Goal: Task Accomplishment & Management: Complete application form

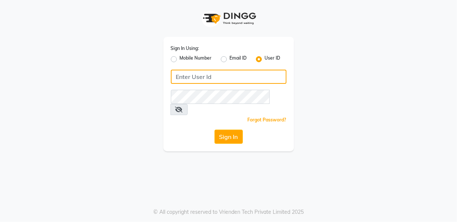
type input "flowsalon"
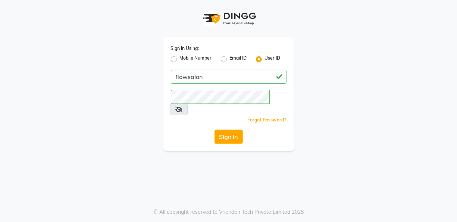
click at [227, 132] on div "Sign In Using: Mobile Number Email ID User ID flowsalon Remember me Forgot Pass…" at bounding box center [228, 94] width 131 height 115
click at [227, 130] on button "Sign In" at bounding box center [229, 137] width 28 height 14
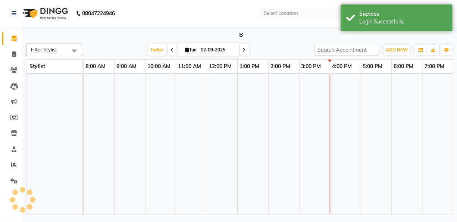
select select "en"
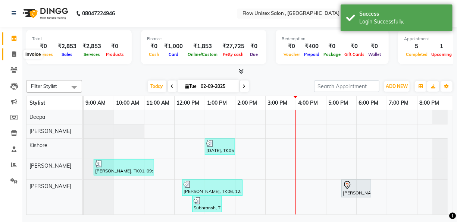
click at [12, 55] on icon at bounding box center [14, 54] width 4 height 6
select select "5875"
select select "service"
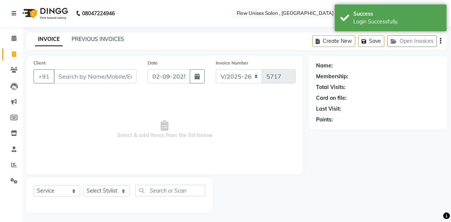
click at [73, 78] on input "Client" at bounding box center [95, 76] width 83 height 14
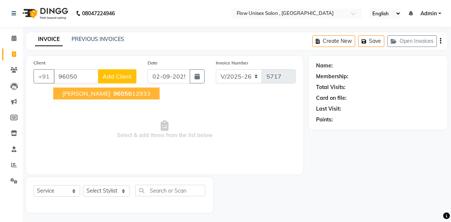
click at [112, 93] on ngb-highlight "96050 12933" at bounding box center [131, 93] width 39 height 7
type input "9605012933"
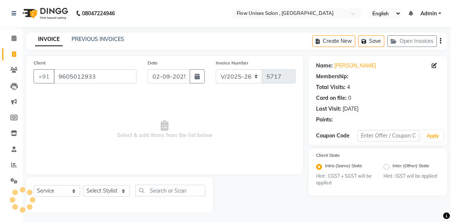
select select "1: Object"
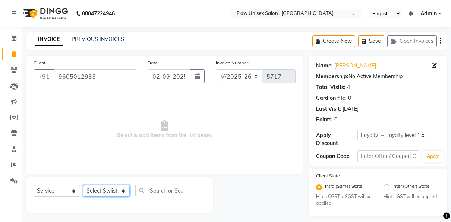
click at [106, 191] on select "Select Stylist [PERSON_NAME] [PERSON_NAME] Kishore [PERSON_NAME] debbarma [PERS…" at bounding box center [106, 191] width 47 height 12
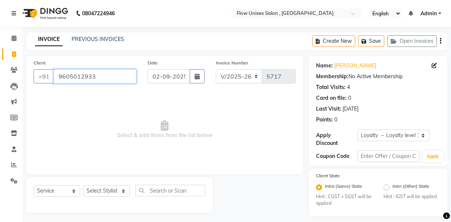
click at [108, 75] on input "9605012933" at bounding box center [95, 76] width 83 height 14
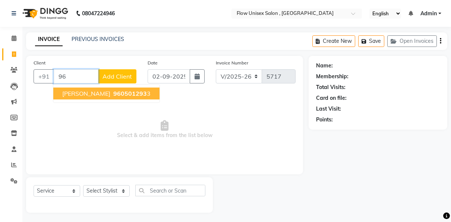
type input "9"
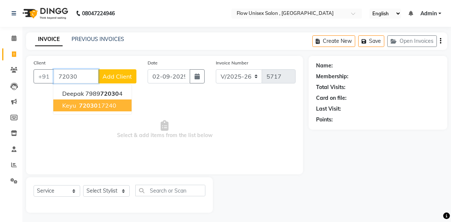
click at [113, 108] on ngb-highlight "72030 17240" at bounding box center [97, 105] width 39 height 7
type input "7203017240"
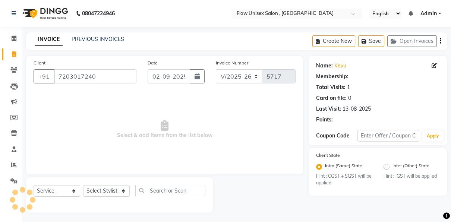
select select "1: Object"
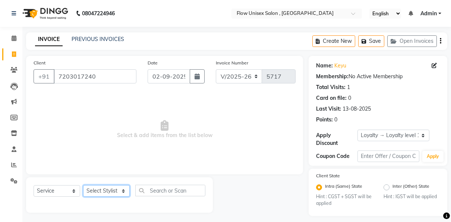
click at [118, 194] on select "Select Stylist [PERSON_NAME] [PERSON_NAME] Kishore [PERSON_NAME] debbarma [PERS…" at bounding box center [106, 191] width 47 height 12
select select "62210"
click at [83, 185] on select "Select Stylist [PERSON_NAME] [PERSON_NAME] Kishore [PERSON_NAME] debbarma [PERS…" at bounding box center [106, 191] width 47 height 12
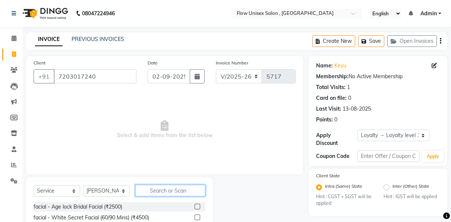
click at [156, 191] on input "text" at bounding box center [170, 191] width 70 height 12
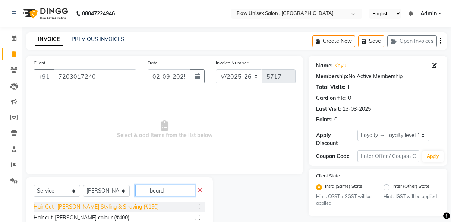
type input "beard"
click at [113, 208] on div "Hair Cut -[PERSON_NAME] Styling & Shaving (₹150)" at bounding box center [96, 207] width 125 height 8
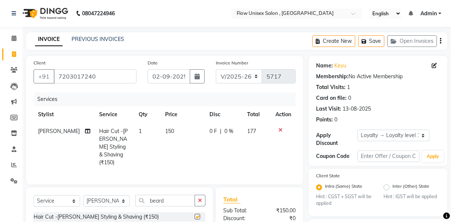
checkbox input "false"
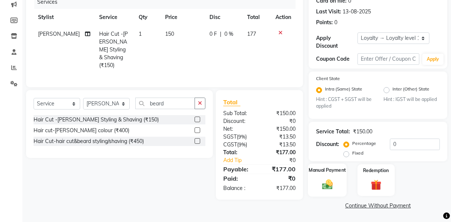
click at [323, 185] on img at bounding box center [328, 185] width 18 height 12
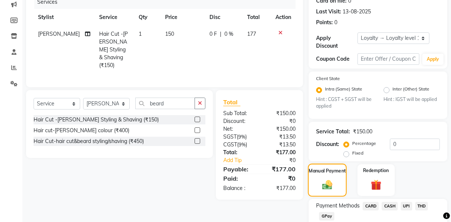
scroll to position [145, 0]
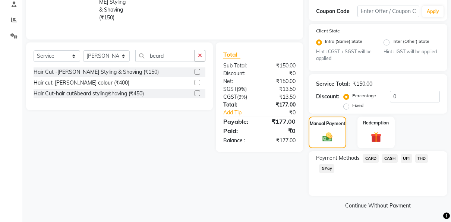
click at [407, 158] on span "UPI" at bounding box center [407, 158] width 12 height 9
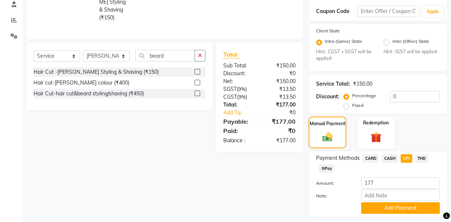
click at [386, 202] on div "Note:" at bounding box center [378, 196] width 135 height 13
click at [383, 206] on button "Add Payment" at bounding box center [401, 209] width 79 height 12
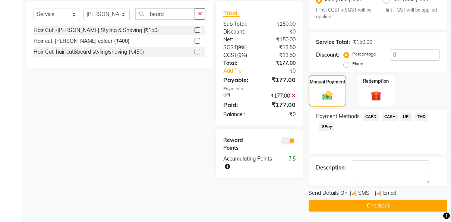
click at [293, 137] on span at bounding box center [288, 140] width 15 height 7
click at [296, 142] on input "checkbox" at bounding box center [296, 142] width 0 height 0
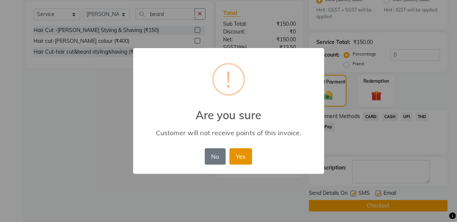
click at [247, 149] on button "Yes" at bounding box center [240, 157] width 23 height 16
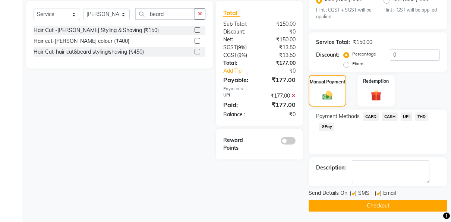
click at [328, 208] on button "Checkout" at bounding box center [378, 206] width 139 height 12
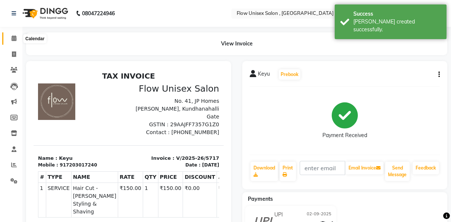
click at [17, 41] on span at bounding box center [13, 38] width 13 height 9
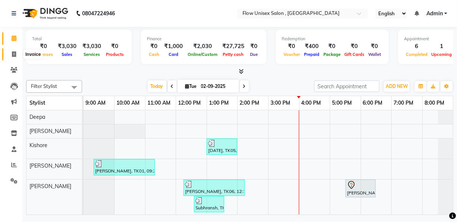
click at [16, 53] on span at bounding box center [13, 54] width 13 height 9
select select "5875"
select select "service"
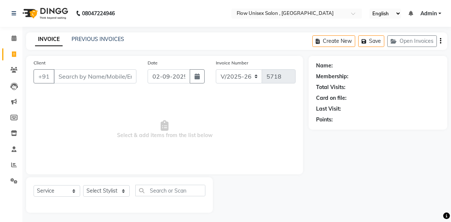
click at [99, 79] on input "Client" at bounding box center [95, 76] width 83 height 14
click at [17, 43] on link "Calendar" at bounding box center [11, 38] width 18 height 12
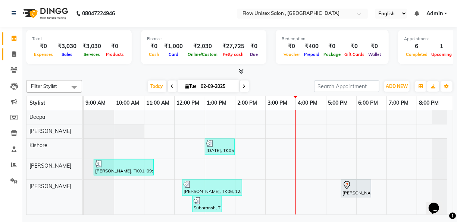
click at [15, 49] on link "Invoice" at bounding box center [11, 55] width 18 height 12
select select "service"
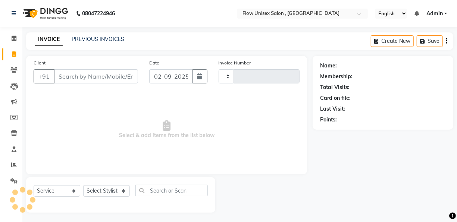
type input "5718"
select select "5875"
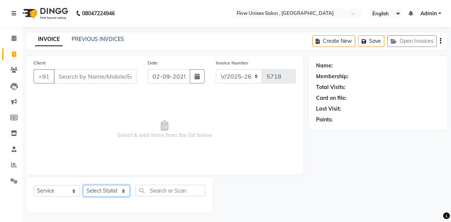
click at [112, 193] on select "Select Stylist [PERSON_NAME] [PERSON_NAME] Kishore [PERSON_NAME] debbarma [PERS…" at bounding box center [106, 191] width 47 height 12
select select "62210"
click at [83, 185] on select "Select Stylist [PERSON_NAME] [PERSON_NAME] Kishore [PERSON_NAME] debbarma [PERS…" at bounding box center [106, 191] width 47 height 12
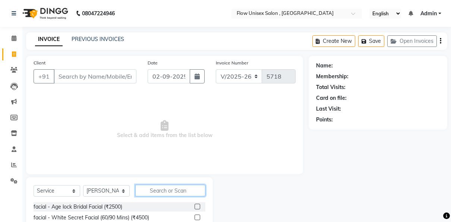
click at [160, 195] on input "text" at bounding box center [170, 191] width 70 height 12
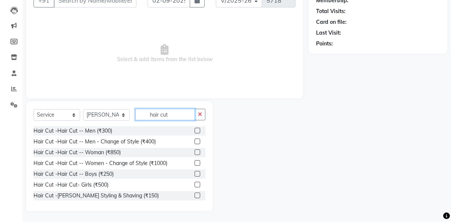
scroll to position [44, 0]
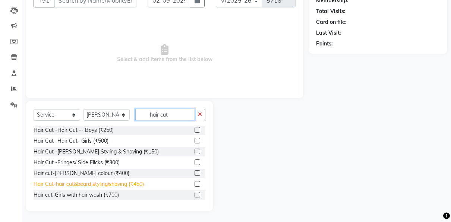
type input "hair cut"
click at [135, 184] on div "Hair Cut-hair cut&beard styling/shaving (₹450)" at bounding box center [89, 185] width 110 height 8
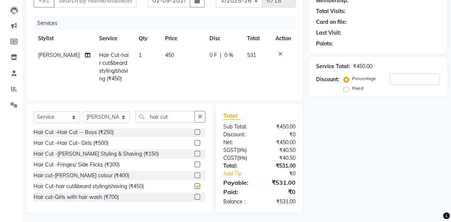
checkbox input "false"
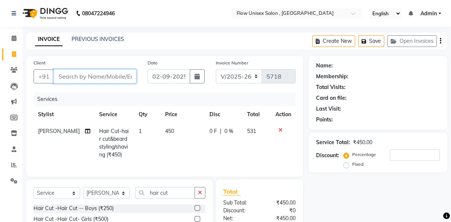
click at [105, 72] on input "Client" at bounding box center [95, 76] width 83 height 14
type input "9"
type input "0"
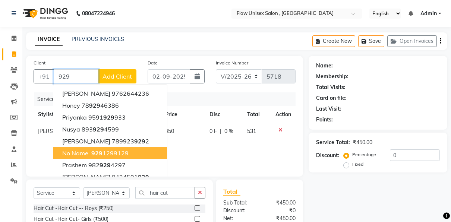
click at [101, 150] on span "929" at bounding box center [96, 153] width 11 height 7
type input "9291299129"
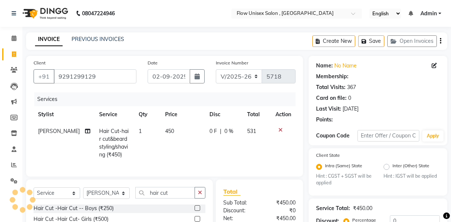
radio input "false"
radio input "true"
select select "1: Object"
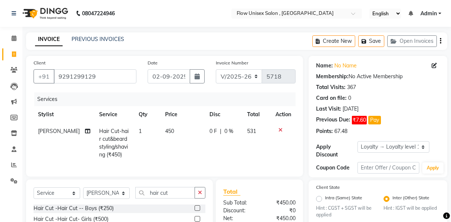
scroll to position [109, 0]
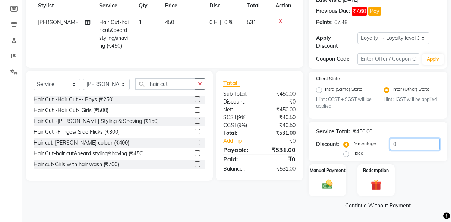
click at [403, 146] on input "0" at bounding box center [415, 145] width 50 height 12
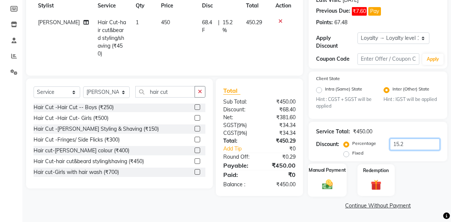
type input "15.2"
click at [338, 184] on div "Manual Payment" at bounding box center [327, 180] width 39 height 33
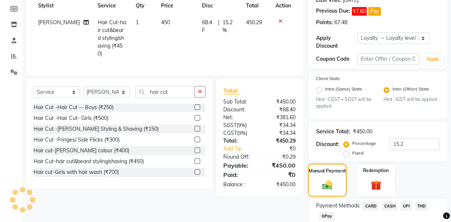
scroll to position [157, 0]
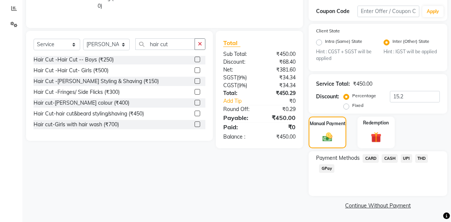
click at [406, 159] on span "UPI" at bounding box center [407, 158] width 12 height 9
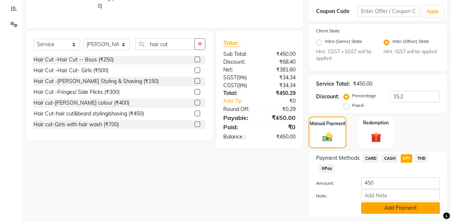
click at [366, 206] on button "Add Payment" at bounding box center [401, 209] width 79 height 12
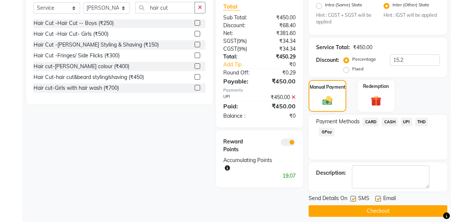
scroll to position [194, 0]
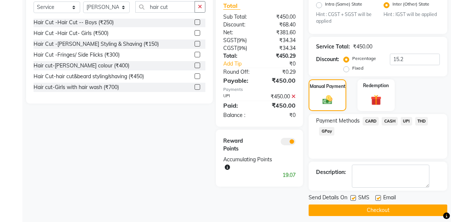
click at [290, 138] on span at bounding box center [288, 141] width 15 height 7
click at [296, 143] on input "checkbox" at bounding box center [296, 143] width 0 height 0
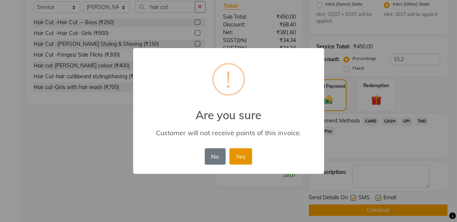
click at [232, 163] on button "Yes" at bounding box center [240, 157] width 23 height 16
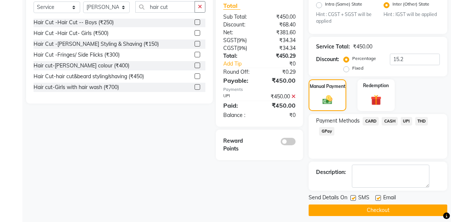
click at [334, 203] on div "Send Details On SMS Email Checkout" at bounding box center [378, 205] width 139 height 22
click at [332, 208] on button "Checkout" at bounding box center [378, 211] width 139 height 12
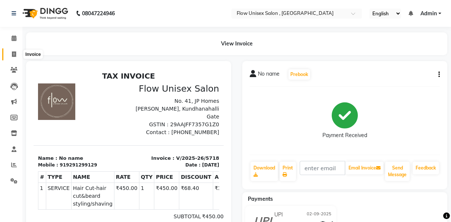
click at [16, 54] on span at bounding box center [13, 54] width 13 height 9
select select "5875"
select select "service"
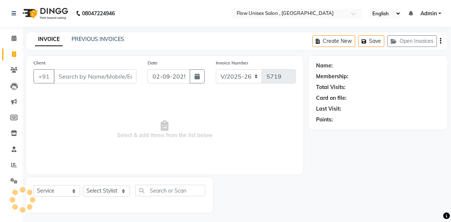
scroll to position [1, 0]
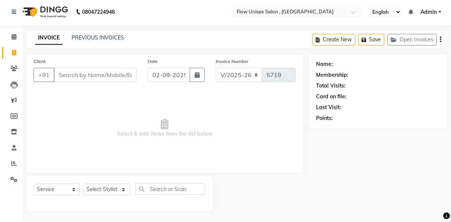
click at [114, 74] on input "Client" at bounding box center [95, 75] width 83 height 14
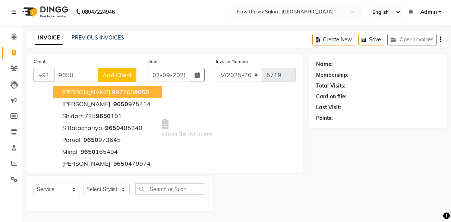
click at [82, 75] on input "9650" at bounding box center [76, 75] width 45 height 14
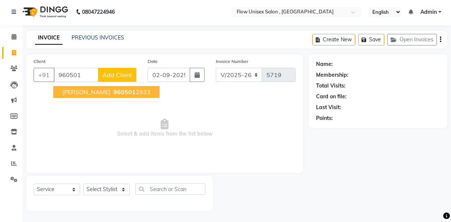
click at [113, 94] on span "960501" at bounding box center [124, 91] width 22 height 7
type input "9605012933"
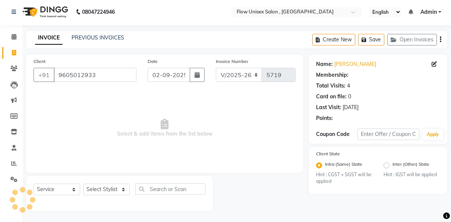
select select "1: Object"
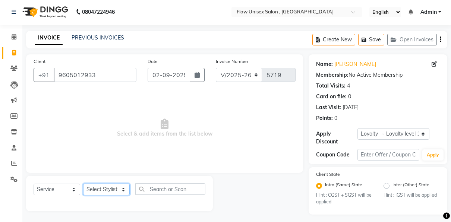
click at [118, 194] on select "Select Stylist [PERSON_NAME] [PERSON_NAME] Kishore [PERSON_NAME] debbarma [PERS…" at bounding box center [106, 190] width 47 height 12
select select "48856"
click at [83, 184] on select "Select Stylist [PERSON_NAME] [PERSON_NAME] Kishore [PERSON_NAME] debbarma [PERS…" at bounding box center [106, 190] width 47 height 12
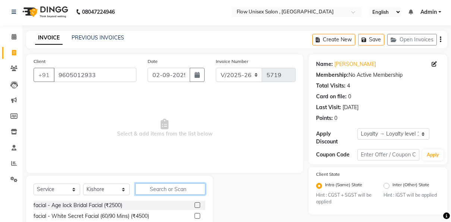
click at [165, 191] on input "text" at bounding box center [170, 190] width 70 height 12
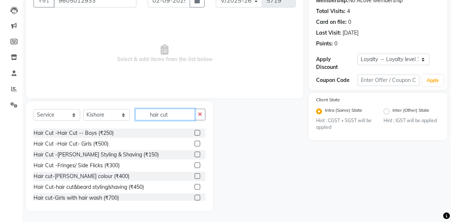
scroll to position [44, 0]
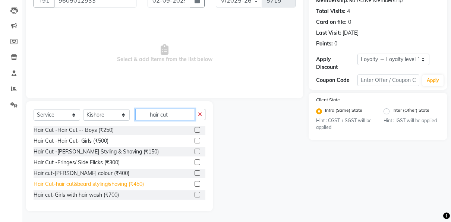
type input "hair cut"
click at [137, 185] on div "Hair Cut-hair cut&beard styling/shaving (₹450)" at bounding box center [89, 185] width 110 height 8
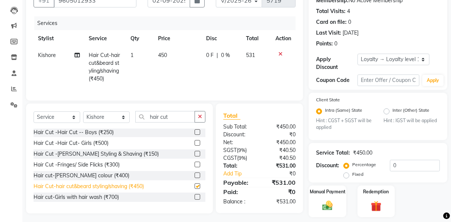
checkbox input "false"
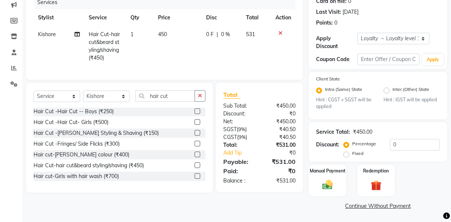
scroll to position [97, 0]
click at [330, 182] on img at bounding box center [328, 185] width 18 height 12
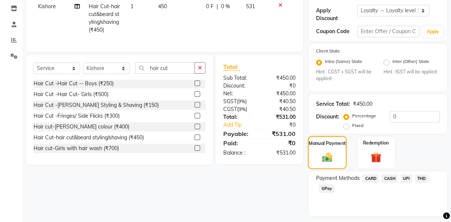
scroll to position [125, 0]
click at [404, 175] on span "UPI" at bounding box center [407, 178] width 12 height 9
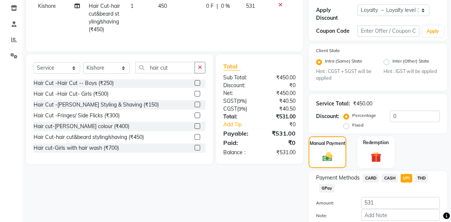
scroll to position [153, 0]
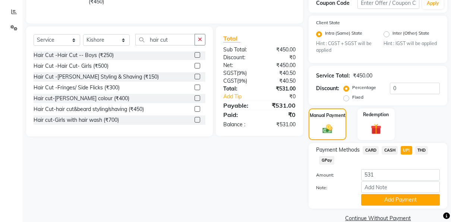
click at [381, 206] on div "Payment Methods CARD CASH UPI THD GPay Amount: 531 Note: Add Payment" at bounding box center [378, 176] width 139 height 66
click at [380, 204] on button "Add Payment" at bounding box center [401, 200] width 79 height 12
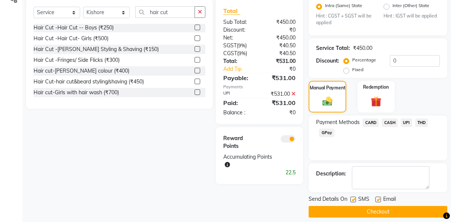
scroll to position [182, 0]
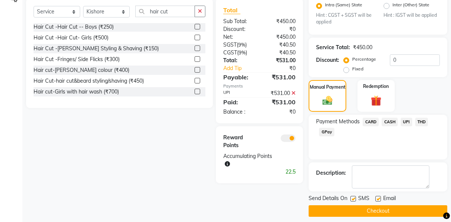
click at [285, 142] on span at bounding box center [288, 138] width 15 height 7
click at [296, 140] on input "checkbox" at bounding box center [296, 140] width 0 height 0
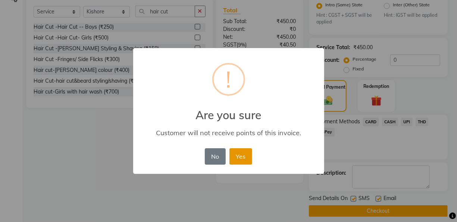
click at [246, 157] on button "Yes" at bounding box center [240, 157] width 23 height 16
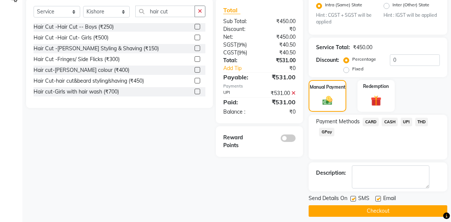
click at [352, 207] on button "Checkout" at bounding box center [378, 212] width 139 height 12
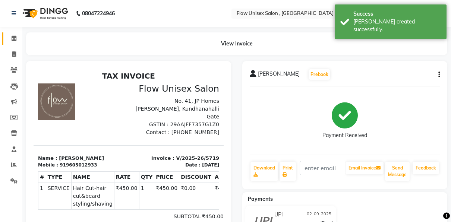
click at [10, 38] on span at bounding box center [13, 38] width 13 height 9
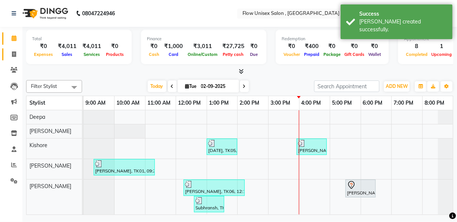
click at [15, 54] on icon at bounding box center [14, 54] width 4 height 6
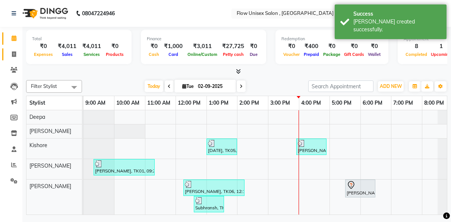
select select "5875"
select select "service"
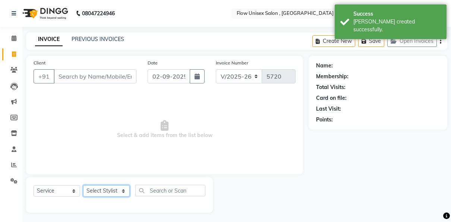
drag, startPoint x: 107, startPoint y: 197, endPoint x: 106, endPoint y: 178, distance: 19.4
click at [106, 178] on div "Select Service Product Membership Package Voucher Prepaid Gift Card Select Styl…" at bounding box center [119, 195] width 187 height 35
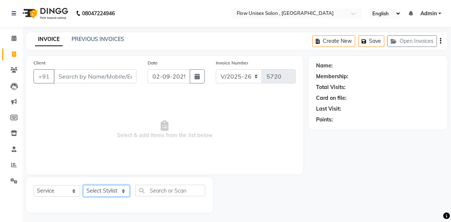
select select "48854"
click at [83, 185] on select "Select Stylist [PERSON_NAME] [PERSON_NAME] Kishore [PERSON_NAME] debbarma [PERS…" at bounding box center [106, 191] width 47 height 12
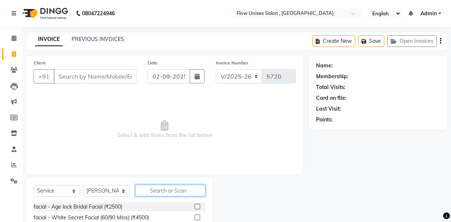
click at [160, 186] on input "text" at bounding box center [170, 191] width 70 height 12
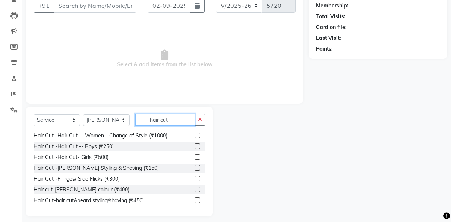
scroll to position [44, 0]
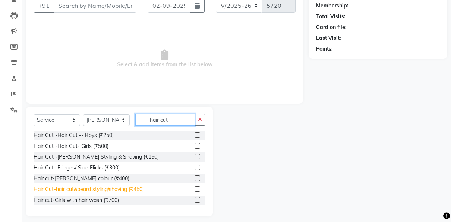
type input "hair cut"
click at [127, 190] on div "Hair Cut-hair cut&beard styling/shaving (₹450)" at bounding box center [89, 190] width 110 height 8
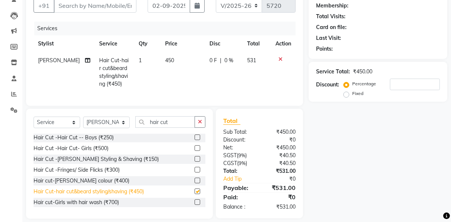
checkbox input "false"
click at [407, 84] on input "number" at bounding box center [415, 85] width 50 height 12
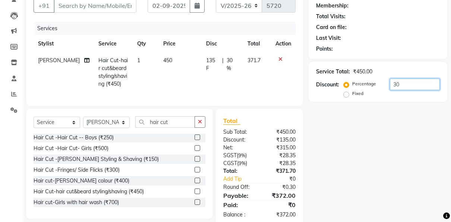
scroll to position [0, 0]
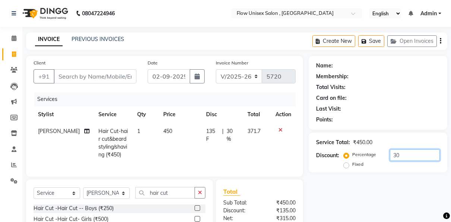
type input "30"
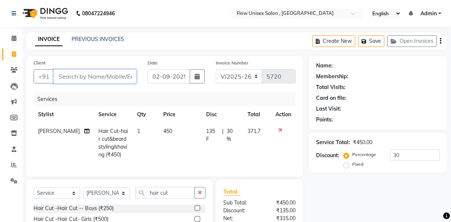
click at [84, 79] on input "Client" at bounding box center [95, 76] width 83 height 14
type input "9"
type input "0"
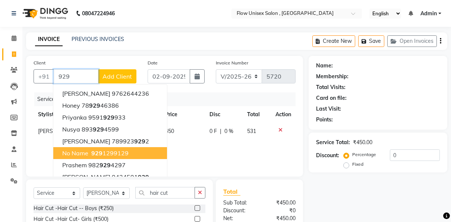
click at [100, 150] on span "929" at bounding box center [96, 153] width 11 height 7
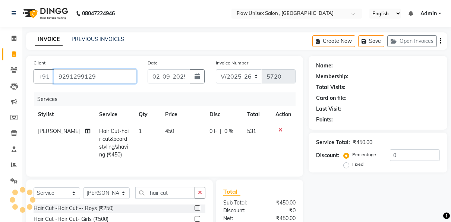
type input "9291299129"
select select "1: Object"
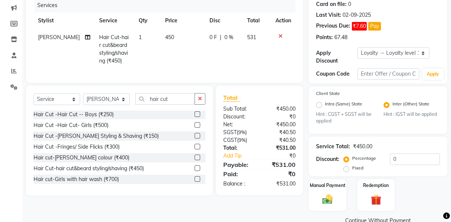
scroll to position [95, 0]
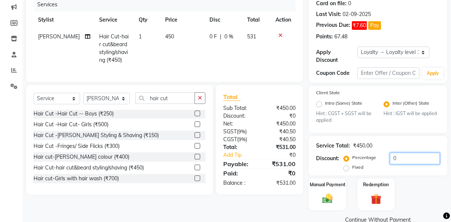
click at [410, 159] on input "0" at bounding box center [415, 159] width 50 height 12
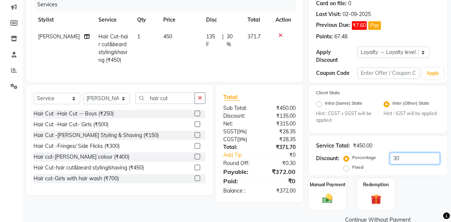
type input "3"
type input "4"
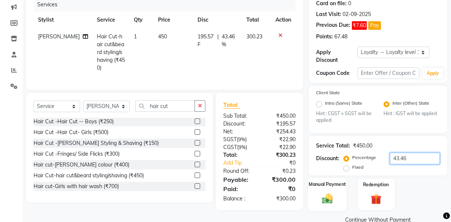
type input "43.46"
click at [338, 195] on div "Manual Payment" at bounding box center [327, 194] width 39 height 33
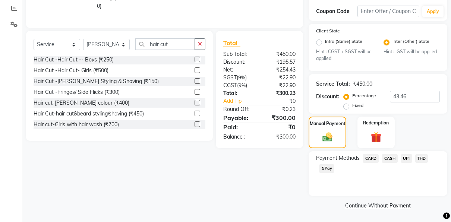
click at [408, 160] on span "UPI" at bounding box center [407, 158] width 12 height 9
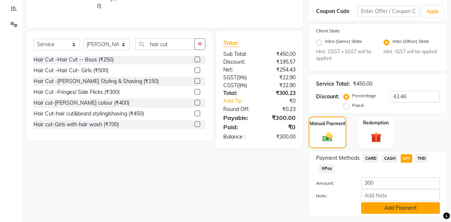
click at [385, 210] on button "Add Payment" at bounding box center [401, 209] width 79 height 12
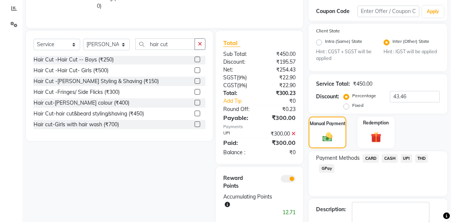
scroll to position [195, 0]
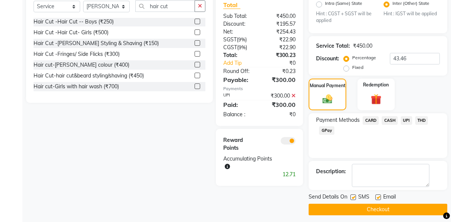
click at [288, 140] on span at bounding box center [288, 140] width 15 height 7
click at [296, 142] on input "checkbox" at bounding box center [296, 142] width 0 height 0
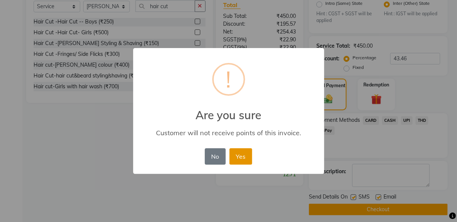
click at [232, 160] on button "Yes" at bounding box center [240, 157] width 23 height 16
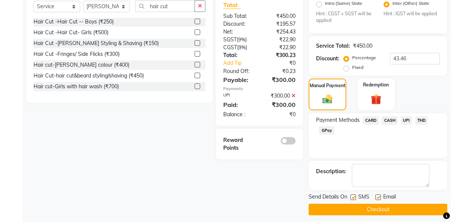
click at [331, 213] on button "Checkout" at bounding box center [378, 210] width 139 height 12
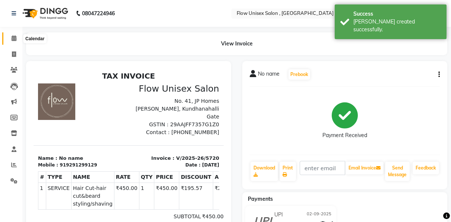
click at [15, 42] on span at bounding box center [13, 38] width 13 height 9
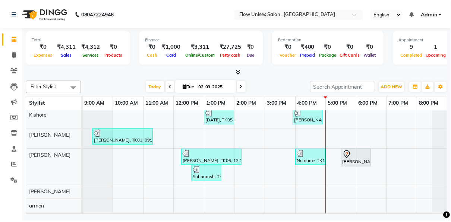
scroll to position [30, 0]
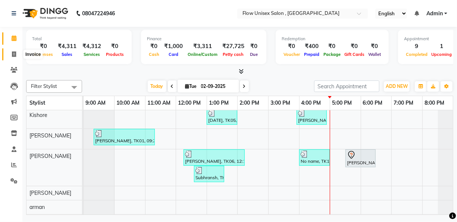
click at [13, 53] on icon at bounding box center [14, 54] width 4 height 6
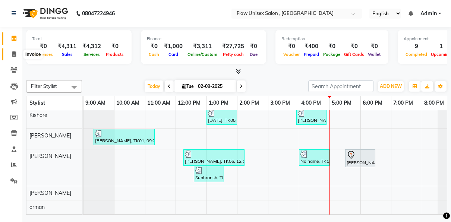
select select "5875"
select select "service"
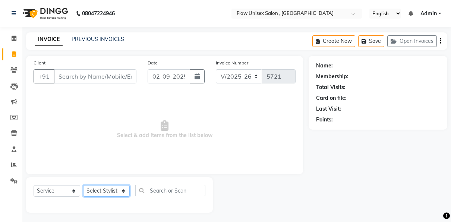
click at [115, 192] on select "Select Stylist [PERSON_NAME] [PERSON_NAME] Kishore [PERSON_NAME] debbarma [PERS…" at bounding box center [106, 191] width 47 height 12
click at [71, 157] on span "Select & add items from the list below" at bounding box center [165, 130] width 262 height 75
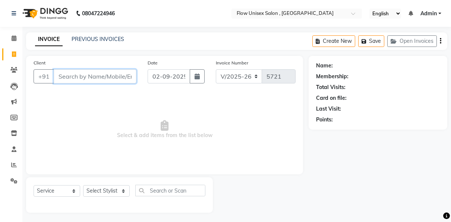
click at [107, 78] on input "Client" at bounding box center [95, 76] width 83 height 14
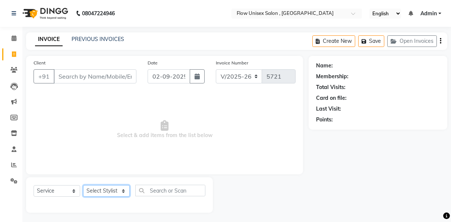
drag, startPoint x: 107, startPoint y: 189, endPoint x: 105, endPoint y: 97, distance: 92.2
click at [105, 97] on div "Client +91 Date [DATE] Invoice Number V/2025 V/[PHONE_NUMBER] Select & add item…" at bounding box center [165, 134] width 288 height 157
select select "48856"
click at [83, 185] on select "Select Stylist [PERSON_NAME] [PERSON_NAME] Kishore [PERSON_NAME] debbarma [PERS…" at bounding box center [106, 191] width 47 height 12
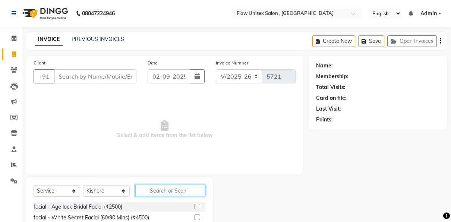
click at [156, 187] on input "text" at bounding box center [170, 191] width 70 height 12
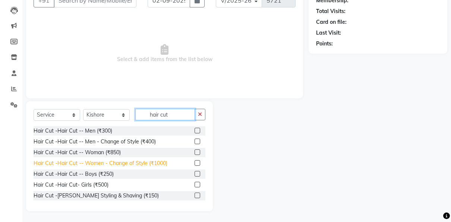
type input "hair cut"
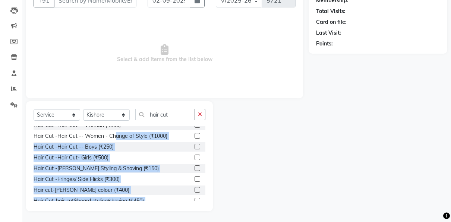
scroll to position [44, 0]
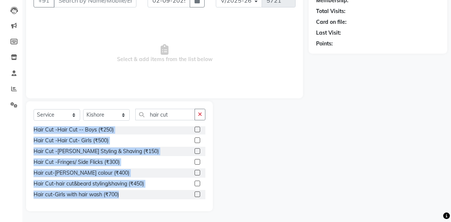
drag, startPoint x: 114, startPoint y: 166, endPoint x: 257, endPoint y: 171, distance: 143.4
click at [257, 171] on div "Select Service Product Membership Package Voucher Prepaid Gift Card Select Styl…" at bounding box center [165, 156] width 288 height 110
click at [257, 171] on div at bounding box center [261, 156] width 96 height 110
click at [234, 160] on div at bounding box center [261, 156] width 96 height 110
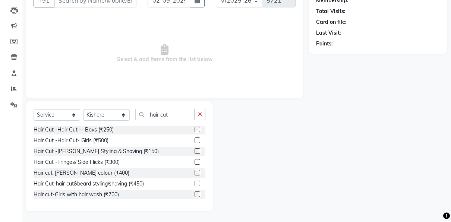
click at [234, 160] on div at bounding box center [261, 156] width 96 height 110
click at [140, 182] on div "Hair Cut-hair cut&beard styling/shaving (₹450)" at bounding box center [89, 184] width 110 height 8
checkbox input "false"
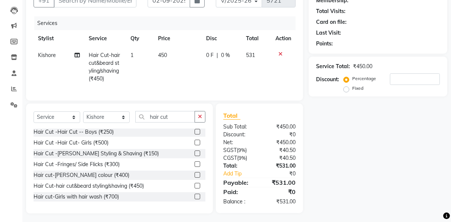
scroll to position [0, 0]
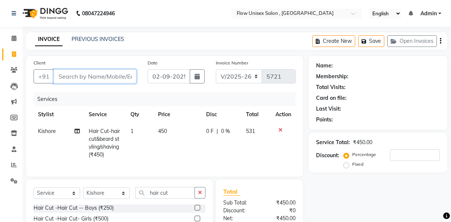
click at [119, 77] on input "Client" at bounding box center [95, 76] width 83 height 14
type input "9"
type input "0"
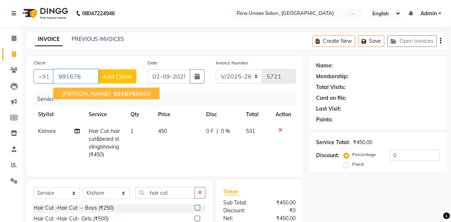
click at [127, 90] on span "991676" at bounding box center [124, 93] width 22 height 7
type input "9916766666"
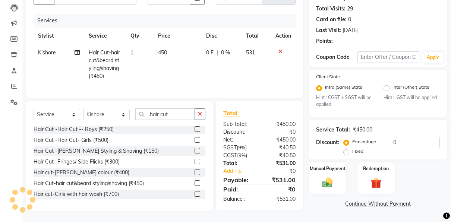
select select "1: Object"
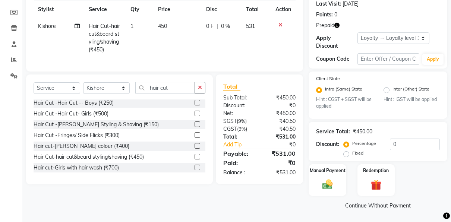
scroll to position [105, 0]
click at [338, 25] on icon "button" at bounding box center [337, 25] width 5 height 5
click at [381, 181] on img at bounding box center [377, 185] width 18 height 13
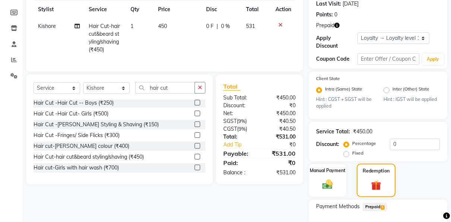
scroll to position [142, 0]
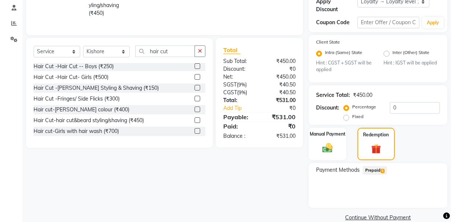
click at [373, 171] on span "Prepaid 1" at bounding box center [375, 170] width 24 height 9
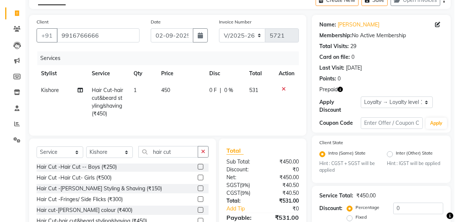
scroll to position [0, 0]
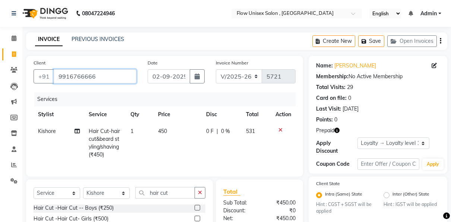
click at [122, 77] on input "9916766666" at bounding box center [95, 76] width 83 height 14
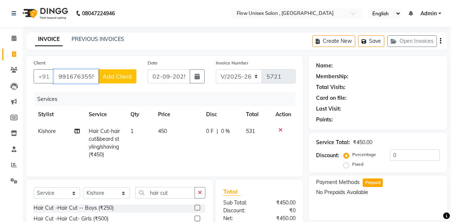
type input "9916763555"
click at [110, 78] on span "Add Client" at bounding box center [117, 76] width 29 height 7
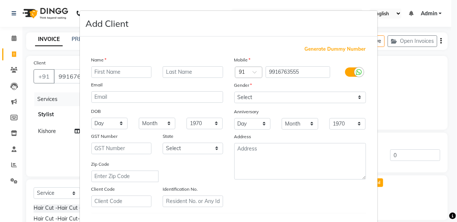
click at [136, 74] on input "text" at bounding box center [121, 72] width 60 height 12
type input "mithuul"
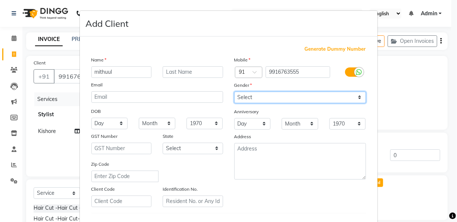
click at [308, 93] on select "Select [DEMOGRAPHIC_DATA] [DEMOGRAPHIC_DATA] Other Prefer Not To Say" at bounding box center [300, 98] width 132 height 12
select select "[DEMOGRAPHIC_DATA]"
click at [234, 92] on select "Select [DEMOGRAPHIC_DATA] [DEMOGRAPHIC_DATA] Other Prefer Not To Say" at bounding box center [300, 98] width 132 height 12
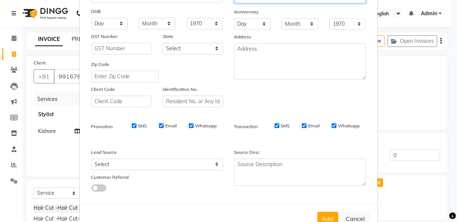
scroll to position [100, 0]
click at [330, 215] on button "Add" at bounding box center [328, 218] width 21 height 13
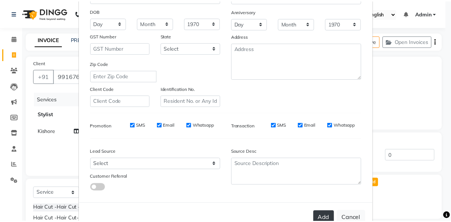
scroll to position [121, 0]
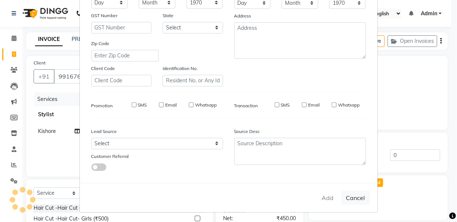
select select
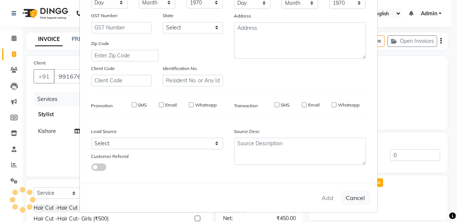
select select
checkbox input "false"
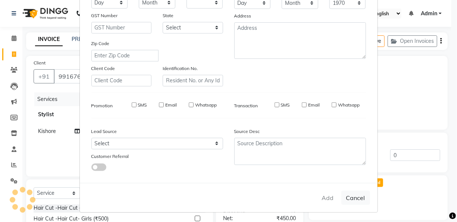
checkbox input "false"
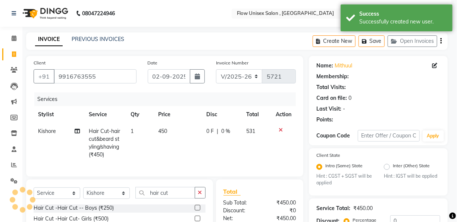
select select "1: Object"
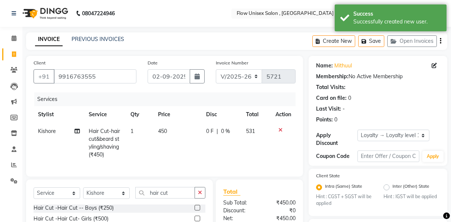
scroll to position [122, 0]
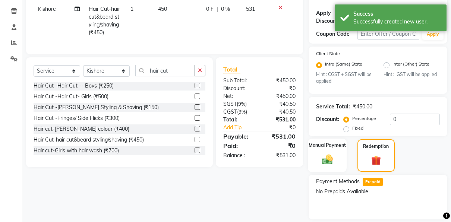
click at [334, 161] on img at bounding box center [328, 160] width 18 height 12
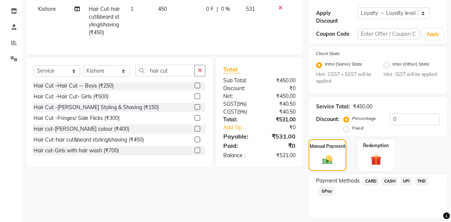
click at [388, 177] on span "CASH" at bounding box center [390, 181] width 16 height 9
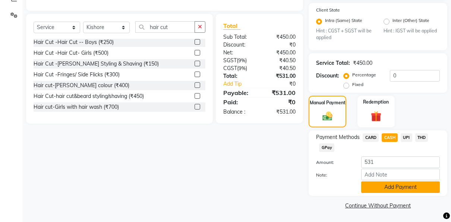
drag, startPoint x: 382, startPoint y: 193, endPoint x: 380, endPoint y: 187, distance: 6.2
click at [380, 187] on button "Add Payment" at bounding box center [401, 188] width 79 height 12
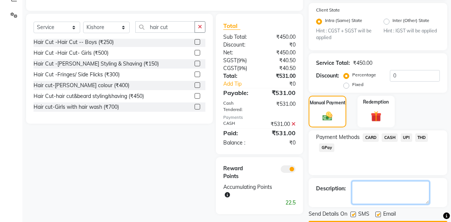
click at [380, 187] on textarea at bounding box center [391, 192] width 78 height 23
click at [293, 172] on span at bounding box center [288, 169] width 15 height 7
click at [296, 171] on input "checkbox" at bounding box center [296, 171] width 0 height 0
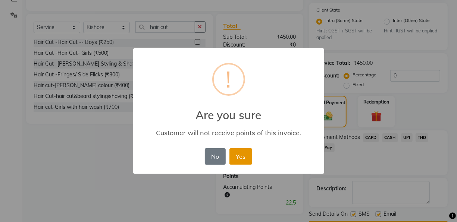
click at [235, 161] on button "Yes" at bounding box center [240, 157] width 23 height 16
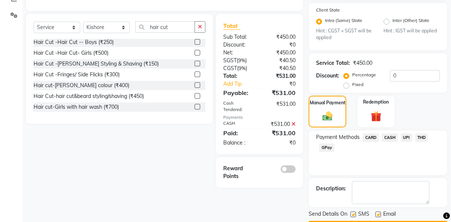
scroll to position [187, 0]
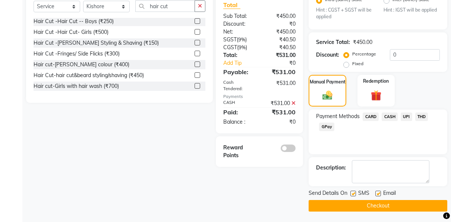
click at [331, 201] on button "Checkout" at bounding box center [378, 206] width 139 height 12
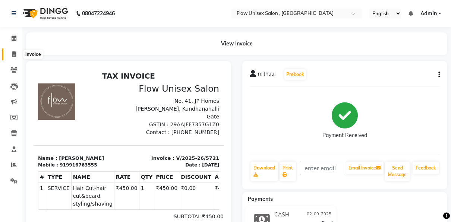
click at [16, 55] on span at bounding box center [13, 54] width 13 height 9
select select "service"
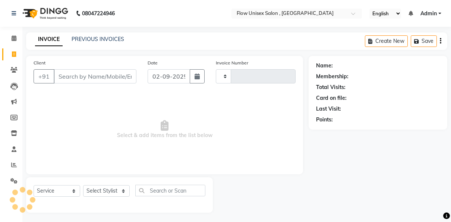
scroll to position [1, 0]
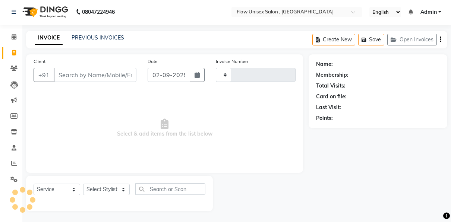
type input "5722"
select select "5875"
click at [106, 76] on input "Client" at bounding box center [95, 75] width 83 height 14
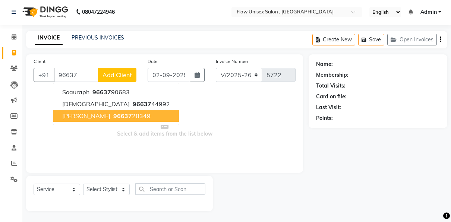
click at [112, 118] on ngb-highlight "96637 28349" at bounding box center [131, 115] width 39 height 7
type input "9663728349"
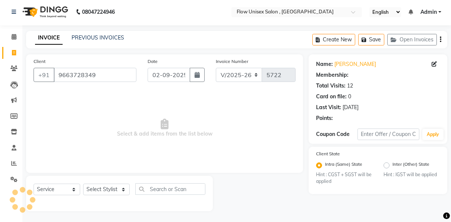
select select "1: Object"
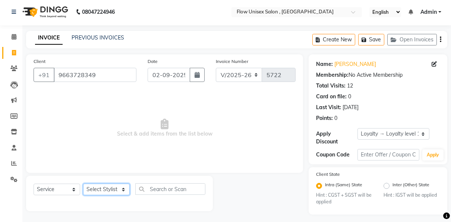
click at [111, 186] on select "Select Stylist [PERSON_NAME] [PERSON_NAME] Kishore [PERSON_NAME] debbarma [PERS…" at bounding box center [106, 190] width 47 height 12
select select "48856"
click at [83, 184] on select "Select Stylist [PERSON_NAME] [PERSON_NAME] Kishore [PERSON_NAME] debbarma [PERS…" at bounding box center [106, 190] width 47 height 12
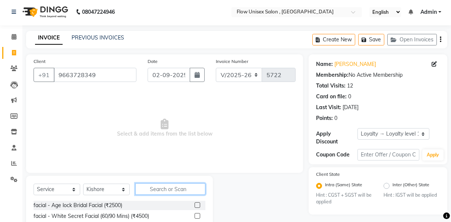
click at [158, 188] on input "text" at bounding box center [170, 190] width 70 height 12
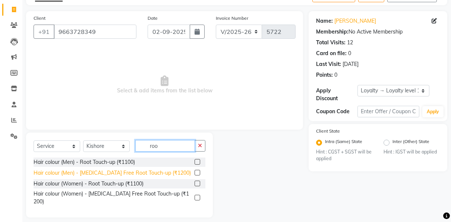
type input "roo"
click at [147, 172] on div "Hair colour (Men) - [MEDICAL_DATA] Free Root Touch-up (₹1200)" at bounding box center [112, 173] width 157 height 8
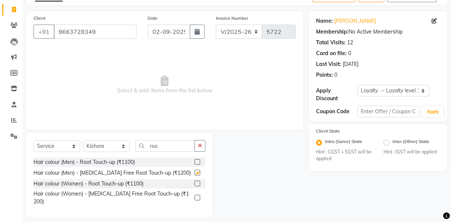
checkbox input "false"
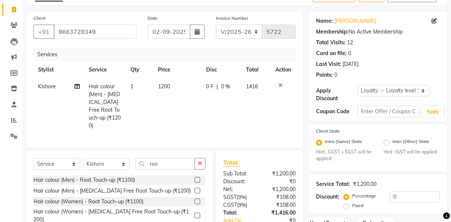
click at [118, 168] on div "Select Service Product Membership Package Voucher Prepaid Gift Card Select Styl…" at bounding box center [120, 167] width 172 height 18
click at [117, 162] on select "Select Stylist [PERSON_NAME] [PERSON_NAME] Kishore [PERSON_NAME] debbarma [PERS…" at bounding box center [106, 165] width 47 height 12
select select "77638"
click at [83, 159] on select "Select Stylist [PERSON_NAME] [PERSON_NAME] Kishore [PERSON_NAME] debbarma [PERS…" at bounding box center [106, 165] width 47 height 12
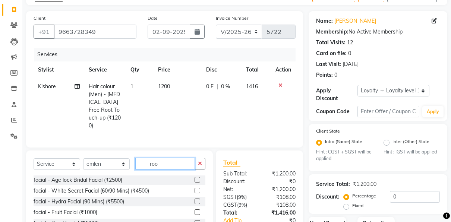
click at [163, 159] on input "roo" at bounding box center [165, 164] width 60 height 12
type input "r"
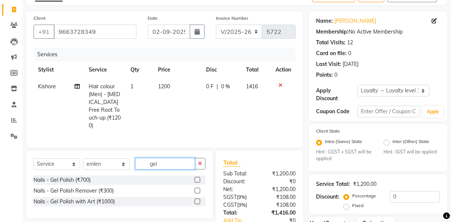
scroll to position [68, 0]
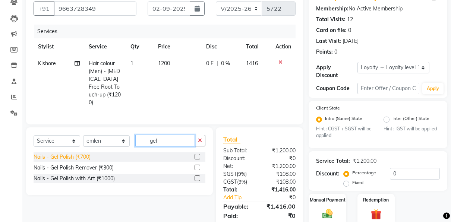
type input "gel"
click at [87, 154] on div "Nails - Gel Polish (₹700)" at bounding box center [62, 157] width 57 height 8
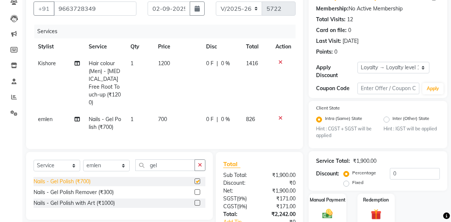
checkbox input "false"
click at [113, 190] on div "Nails - Gel Polish Remover (₹300)" at bounding box center [74, 193] width 80 height 8
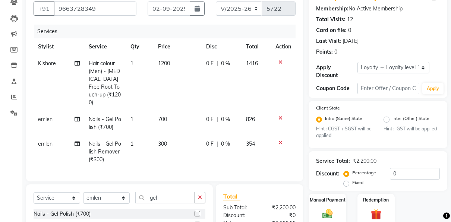
checkbox input "false"
click at [172, 136] on td "300" at bounding box center [178, 152] width 48 height 32
select select "77638"
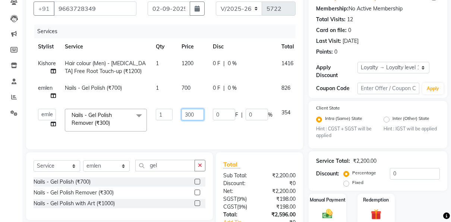
click at [197, 115] on input "300" at bounding box center [193, 115] width 22 height 12
type input "3"
type input "150"
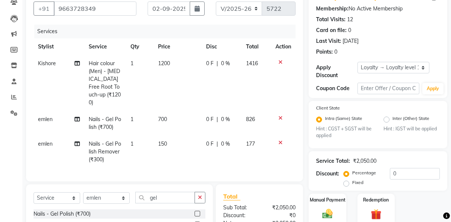
click at [219, 125] on tbody "Kishore Hair colour (Men) - [MEDICAL_DATA] Free Root Touch-up (₹1200) 1 1200 0 …" at bounding box center [165, 111] width 262 height 113
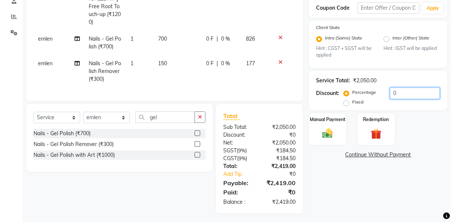
click at [411, 92] on input "0" at bounding box center [415, 94] width 50 height 12
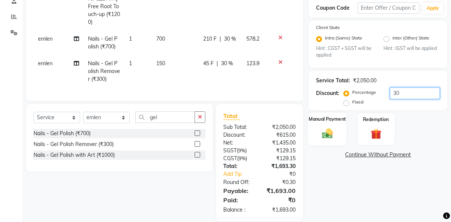
type input "30"
click at [329, 144] on div "Manual Payment" at bounding box center [327, 129] width 39 height 33
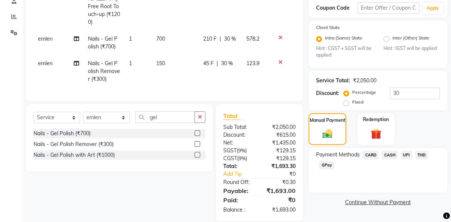
click at [406, 154] on span "UPI" at bounding box center [407, 155] width 12 height 9
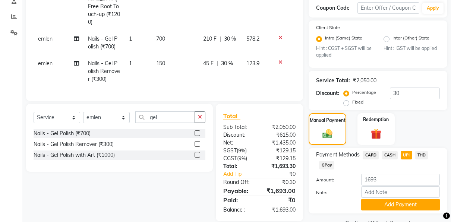
scroll to position [166, 0]
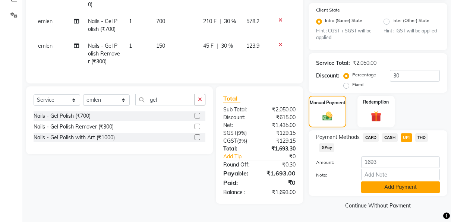
click at [390, 184] on button "Add Payment" at bounding box center [401, 188] width 79 height 12
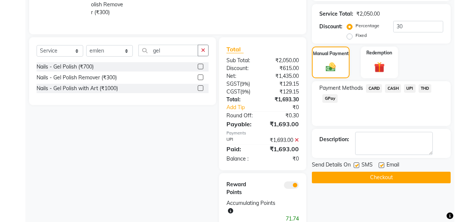
scroll to position [216, 0]
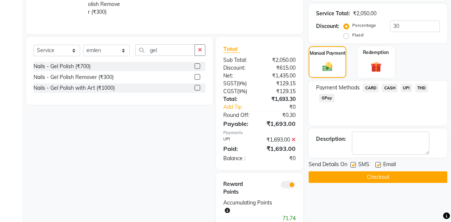
click at [291, 189] on span at bounding box center [288, 184] width 15 height 7
click at [296, 186] on input "checkbox" at bounding box center [296, 186] width 0 height 0
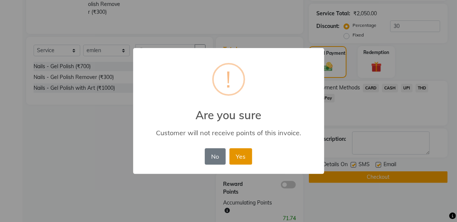
click at [240, 156] on button "Yes" at bounding box center [240, 157] width 23 height 16
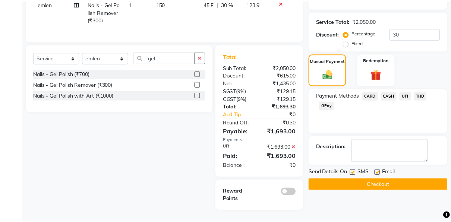
scroll to position [205, 0]
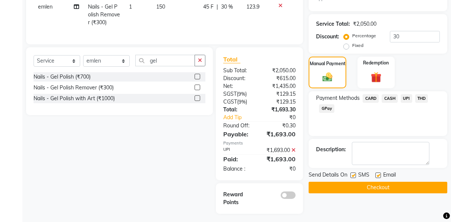
click at [330, 188] on button "Checkout" at bounding box center [378, 188] width 139 height 12
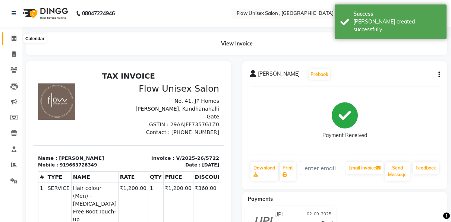
click at [16, 42] on span at bounding box center [13, 38] width 13 height 9
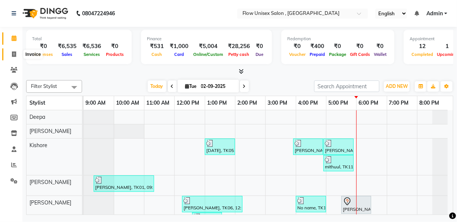
click at [14, 53] on icon at bounding box center [14, 54] width 4 height 6
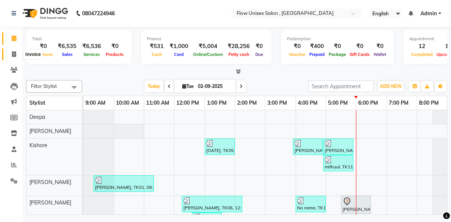
select select "5875"
select select "service"
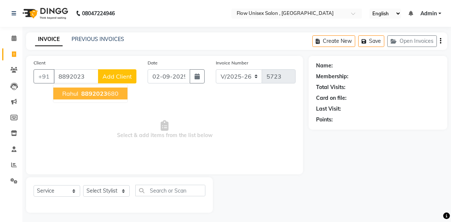
click at [74, 93] on span "rahul" at bounding box center [70, 93] width 16 height 7
type input "8892023680"
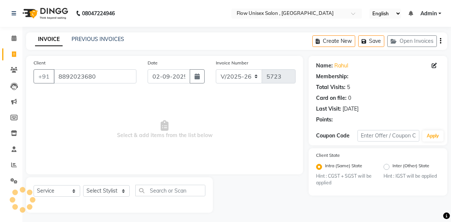
select select "1: Object"
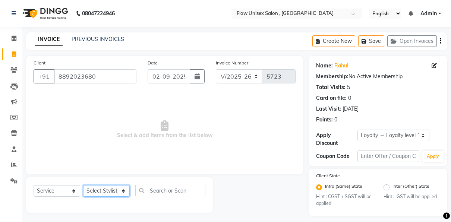
click at [113, 190] on select "Select Stylist [PERSON_NAME] [PERSON_NAME] Kishore [PERSON_NAME] debbarma [PERS…" at bounding box center [106, 191] width 47 height 12
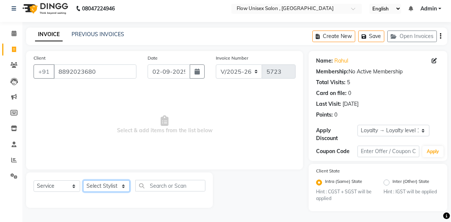
click at [109, 183] on select "Select Stylist [PERSON_NAME] [PERSON_NAME] Kishore [PERSON_NAME] debbarma [PERS…" at bounding box center [106, 187] width 47 height 12
select select "48854"
click at [83, 181] on select "Select Stylist [PERSON_NAME] [PERSON_NAME] Kishore [PERSON_NAME] debbarma [PERS…" at bounding box center [106, 187] width 47 height 12
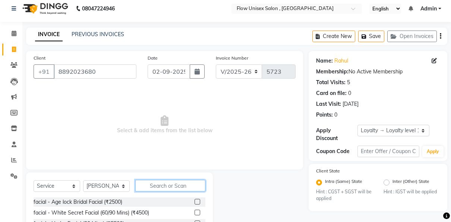
click at [159, 185] on input "text" at bounding box center [170, 186] width 70 height 12
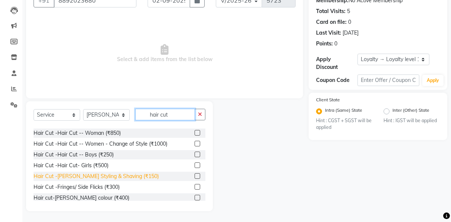
scroll to position [44, 0]
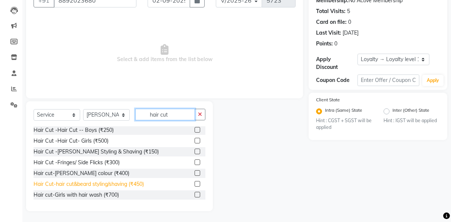
type input "hair cut"
click at [128, 184] on div "Hair Cut-hair cut&beard styling/shaving (₹450)" at bounding box center [89, 185] width 110 height 8
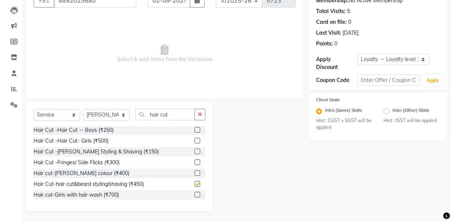
checkbox input "false"
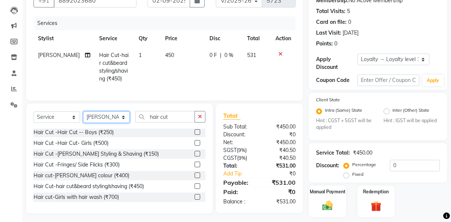
click at [120, 119] on select "Select Stylist [PERSON_NAME] [PERSON_NAME] Kishore [PERSON_NAME] debbarma [PERS…" at bounding box center [106, 118] width 47 height 12
select select "62210"
click at [83, 117] on select "Select Stylist [PERSON_NAME] [PERSON_NAME] Kishore [PERSON_NAME] debbarma [PERS…" at bounding box center [106, 118] width 47 height 12
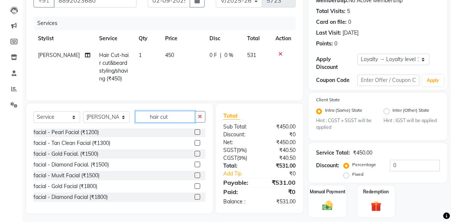
click at [175, 123] on input "hair cut" at bounding box center [165, 117] width 60 height 12
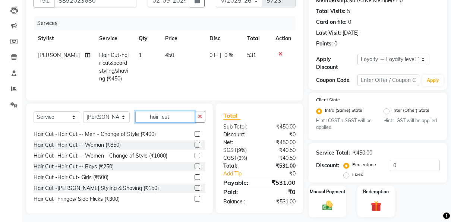
scroll to position [10, 0]
type input "hair cut"
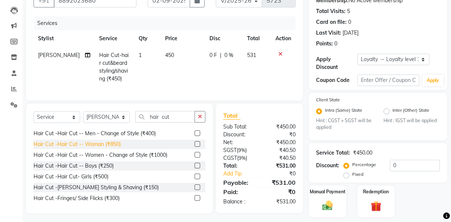
click at [116, 149] on div "Hair Cut -Hair Cut -- Woman (₹850)" at bounding box center [77, 145] width 87 height 8
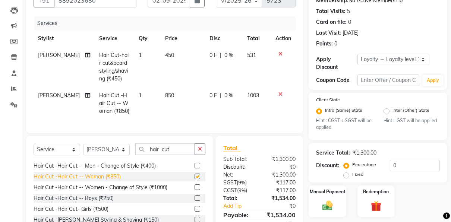
checkbox input "false"
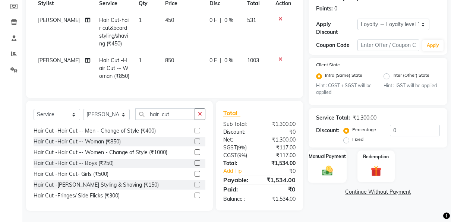
click at [338, 166] on div "Manual Payment" at bounding box center [327, 166] width 39 height 33
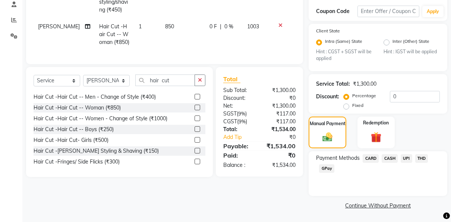
click at [408, 156] on span "UPI" at bounding box center [407, 158] width 12 height 9
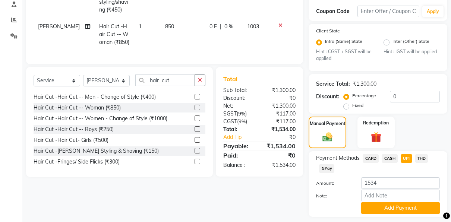
scroll to position [166, 0]
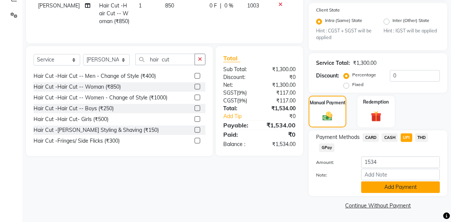
click at [391, 187] on button "Add Payment" at bounding box center [401, 188] width 79 height 12
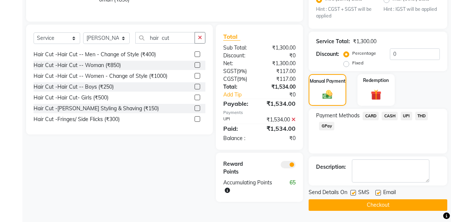
click at [287, 169] on span at bounding box center [288, 164] width 15 height 7
click at [296, 166] on input "checkbox" at bounding box center [296, 166] width 0 height 0
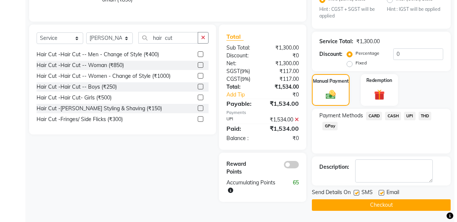
scroll to position [187, 0]
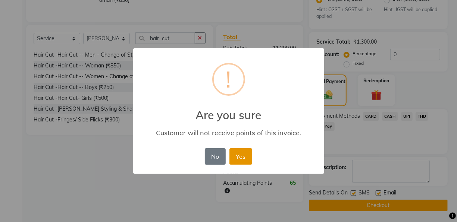
click at [237, 155] on button "Yes" at bounding box center [240, 157] width 23 height 16
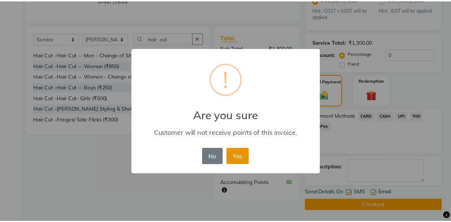
scroll to position [187, 0]
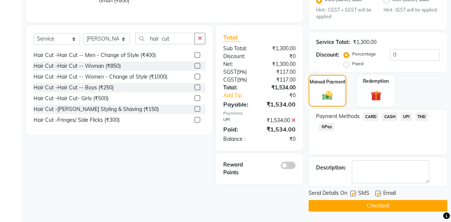
click at [317, 204] on button "Checkout" at bounding box center [378, 206] width 139 height 12
